Goal: Find contact information: Find contact information

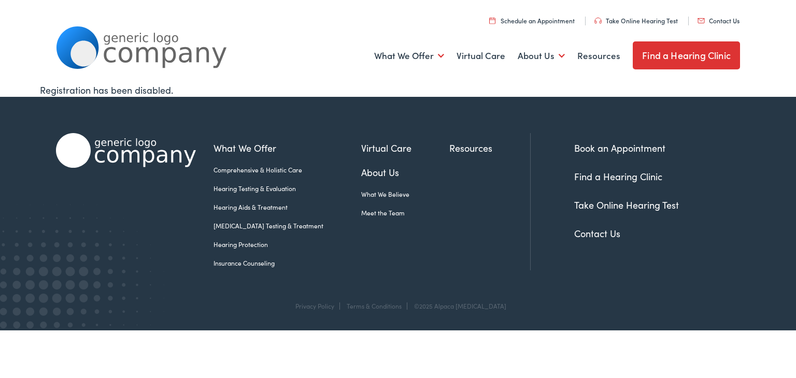
click at [718, 22] on link "Contact Us" at bounding box center [718, 20] width 42 height 9
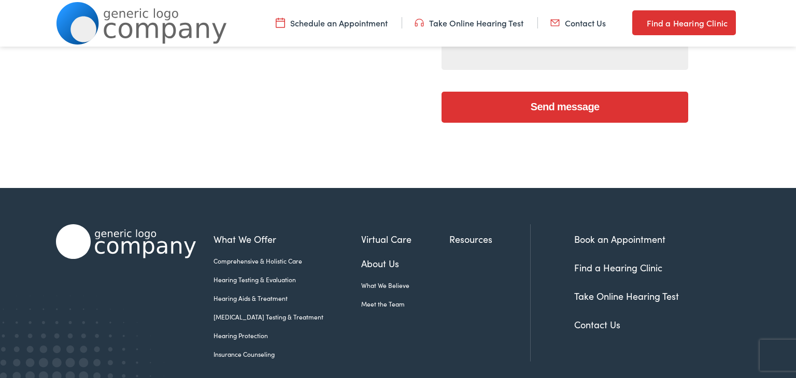
scroll to position [444, 0]
